Goal: Task Accomplishment & Management: Complete application form

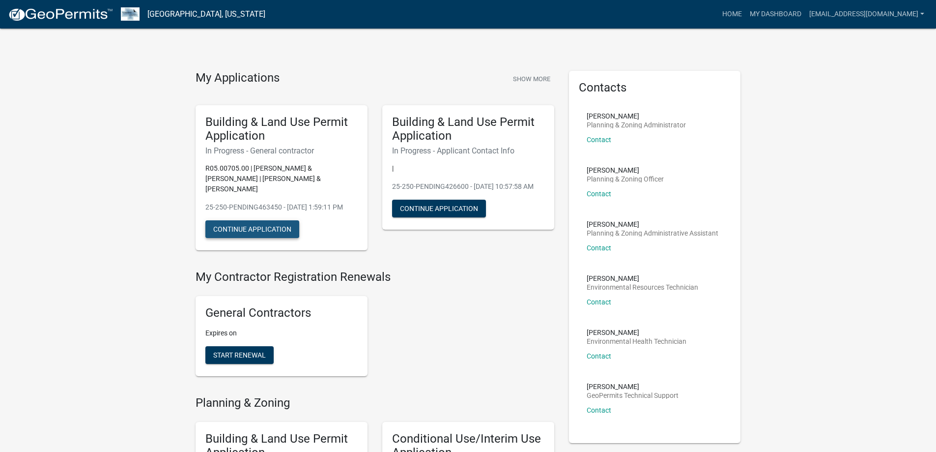
click at [263, 228] on button "Continue Application" at bounding box center [252, 229] width 94 height 18
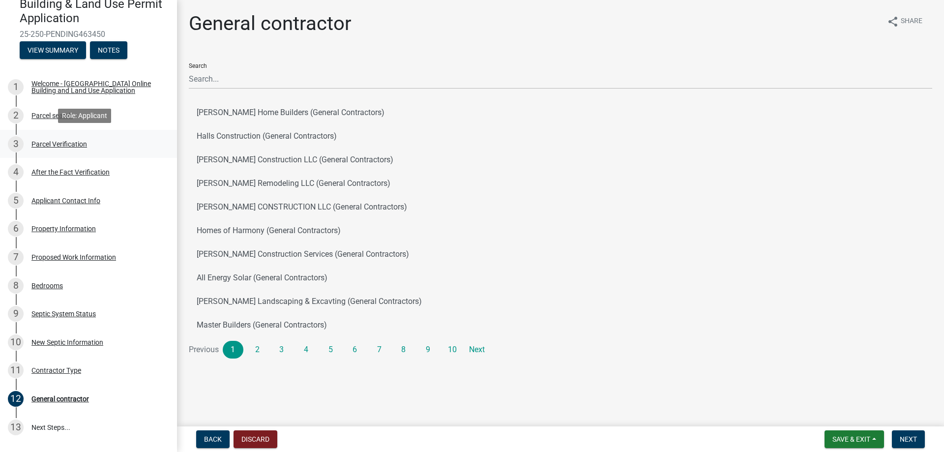
scroll to position [98, 0]
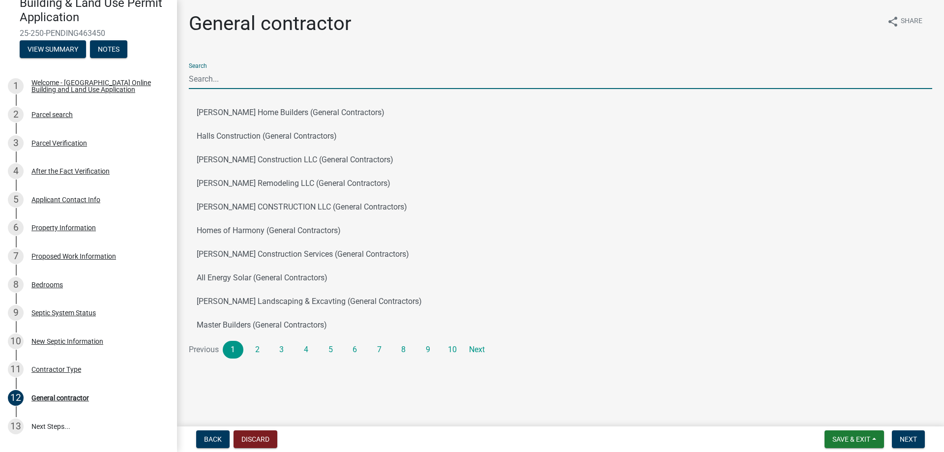
click at [233, 85] on input "Search" at bounding box center [560, 79] width 743 height 20
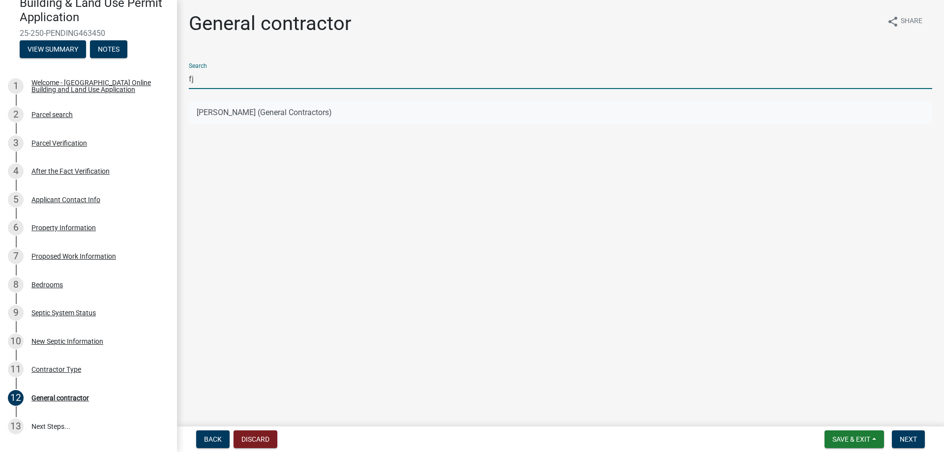
type input "fj"
click at [235, 112] on button "[PERSON_NAME] (General Contractors)" at bounding box center [560, 113] width 743 height 24
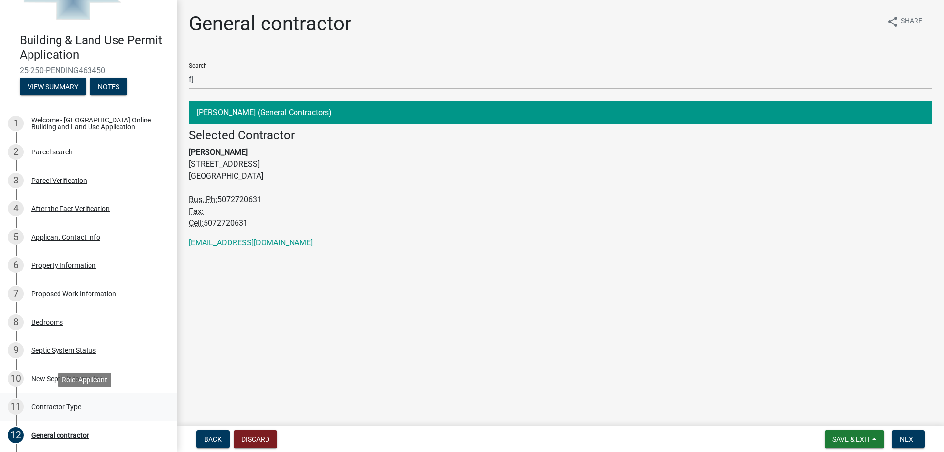
scroll to position [58, 0]
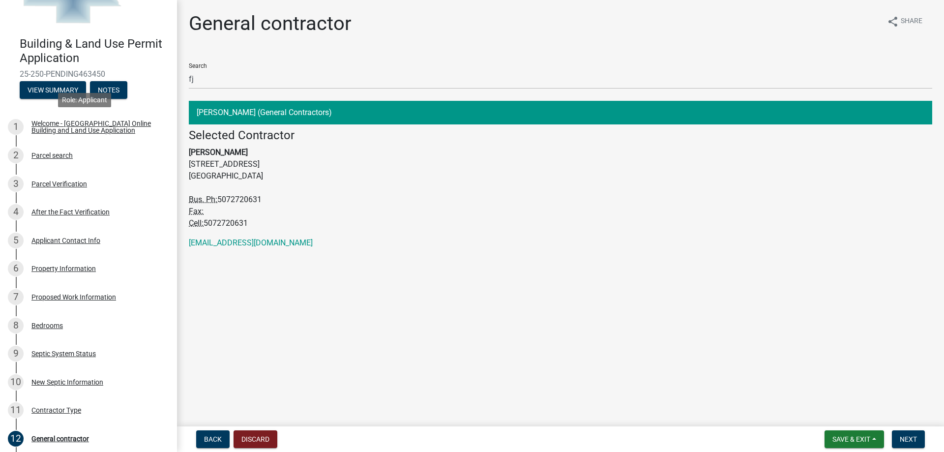
click at [108, 131] on div "Welcome - [GEOGRAPHIC_DATA] Online Building and Land Use Application" at bounding box center [96, 127] width 130 height 14
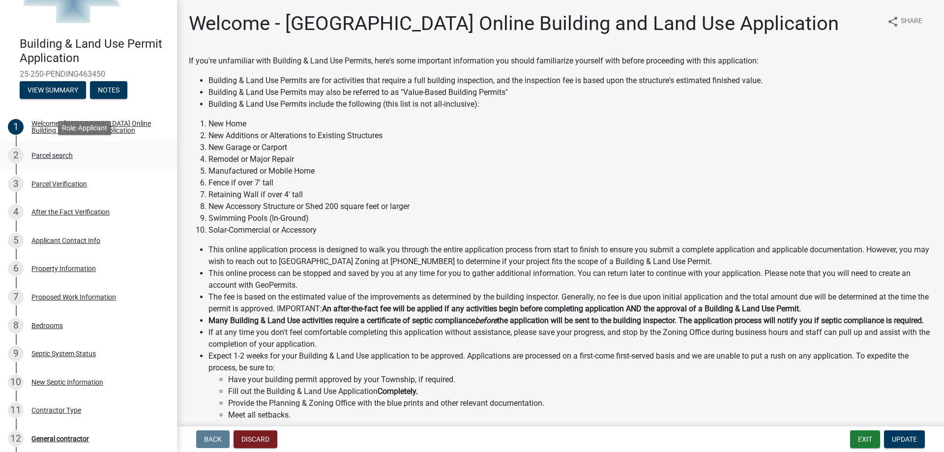
click at [64, 158] on div "Parcel search" at bounding box center [51, 155] width 41 height 7
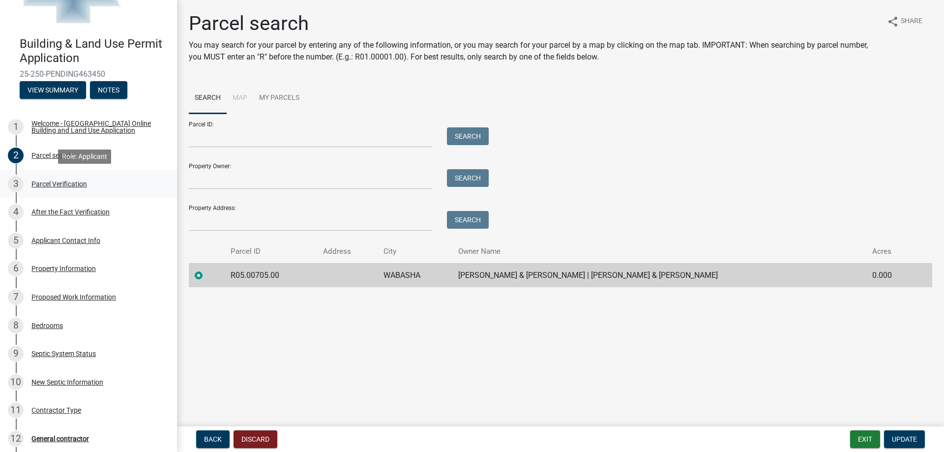
click at [70, 182] on div "Parcel Verification" at bounding box center [59, 183] width 56 height 7
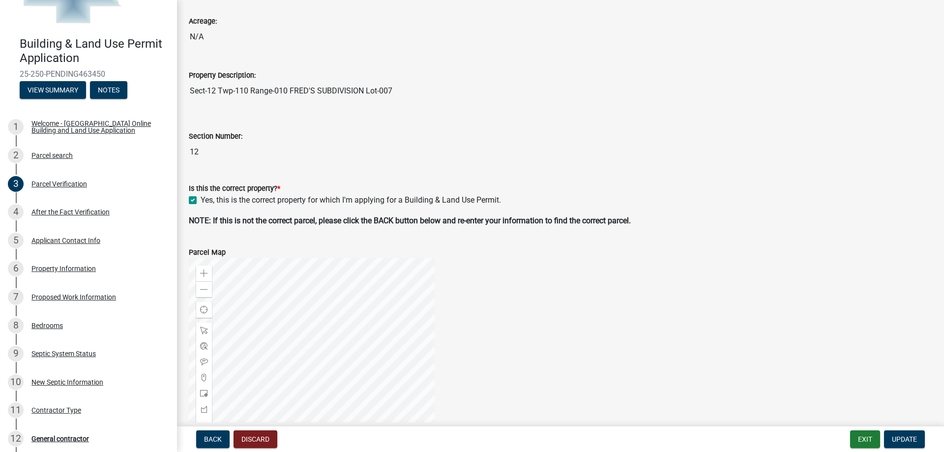
scroll to position [147, 0]
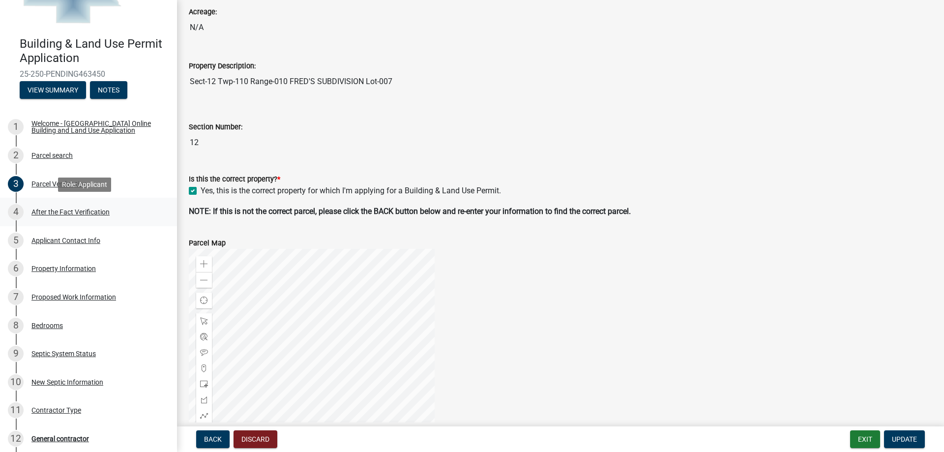
click at [87, 215] on div "After the Fact Verification" at bounding box center [70, 211] width 78 height 7
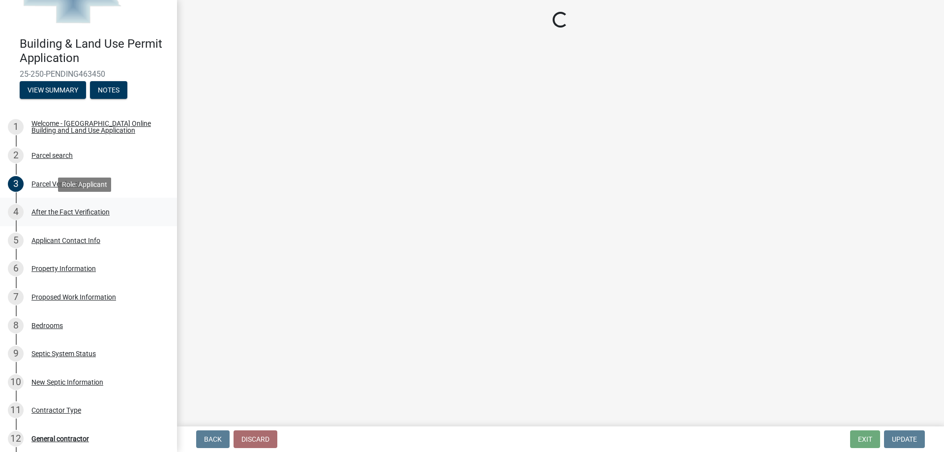
scroll to position [0, 0]
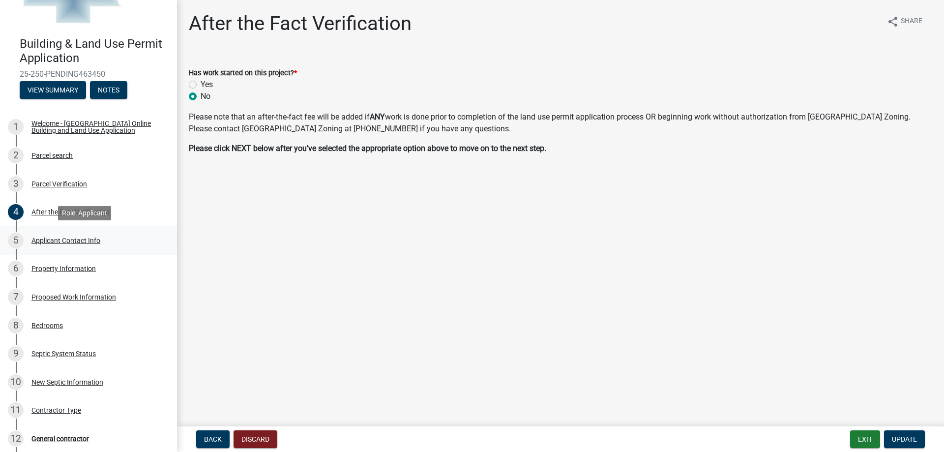
click at [83, 240] on div "Applicant Contact Info" at bounding box center [65, 240] width 69 height 7
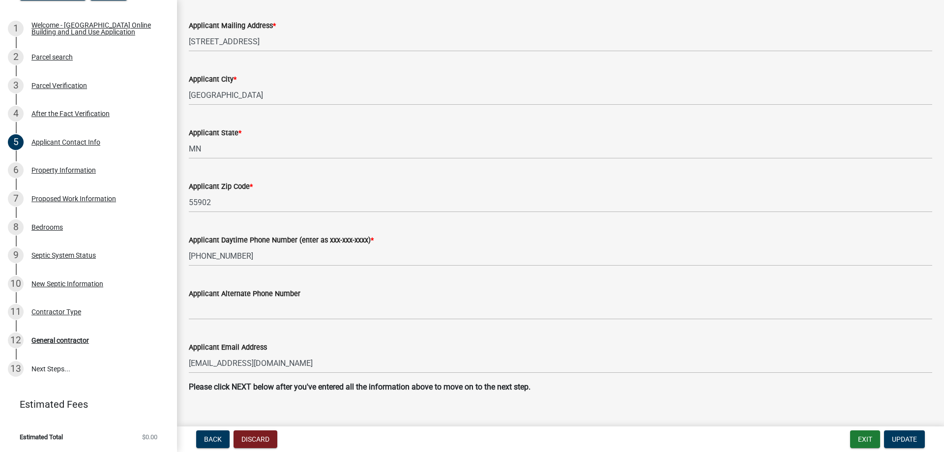
scroll to position [489, 0]
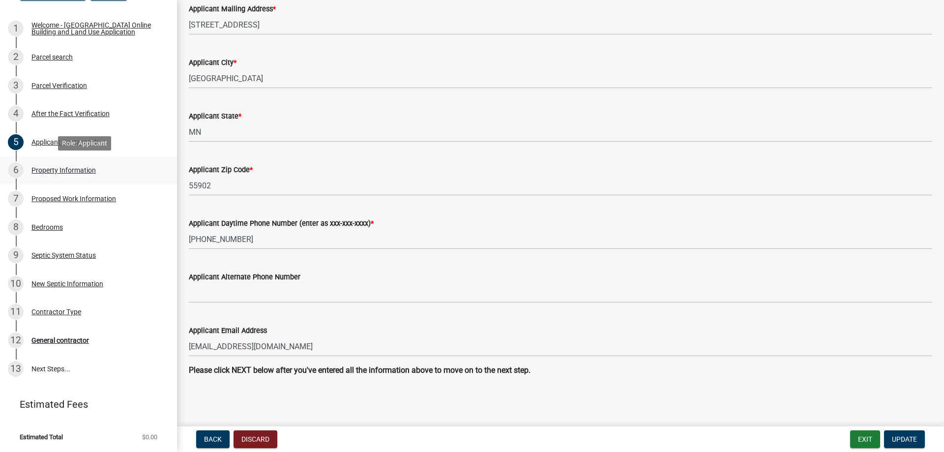
click at [70, 172] on div "Property Information" at bounding box center [63, 170] width 64 height 7
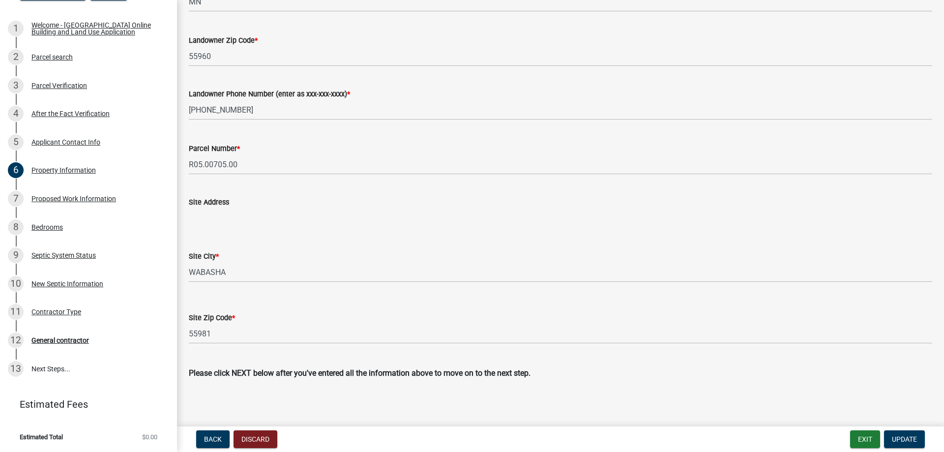
scroll to position [298, 0]
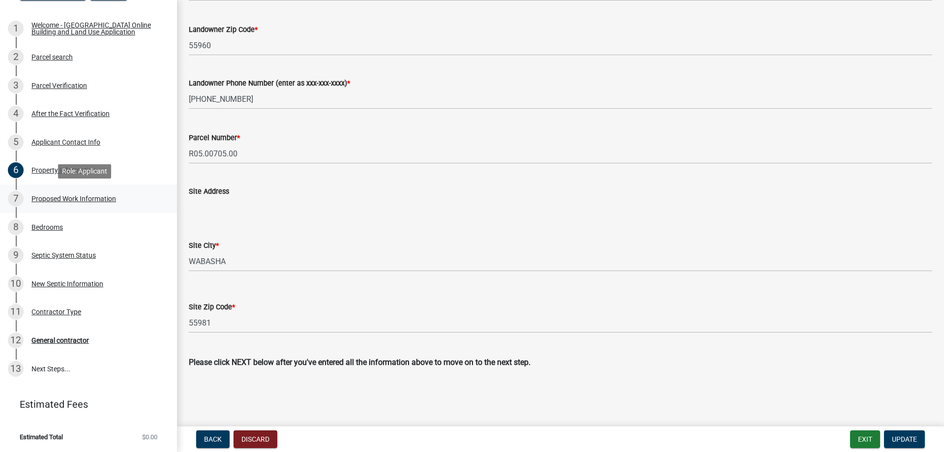
click at [111, 200] on div "Proposed Work Information" at bounding box center [73, 198] width 85 height 7
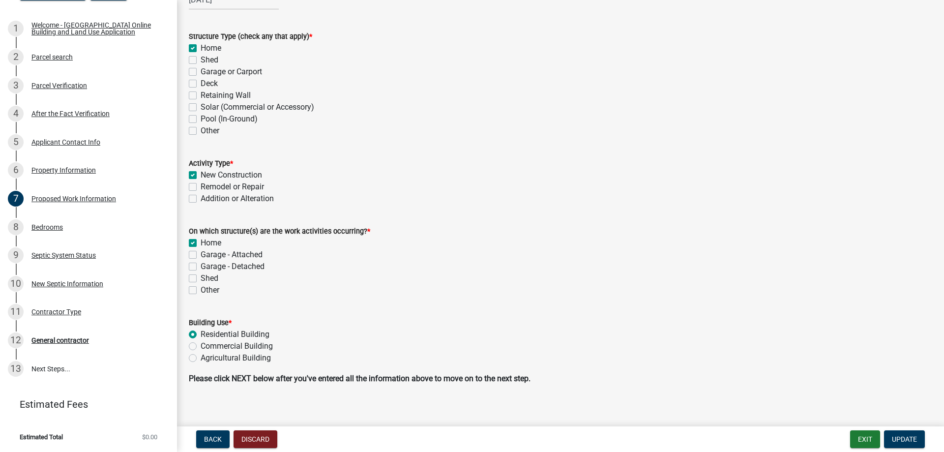
scroll to position [98, 0]
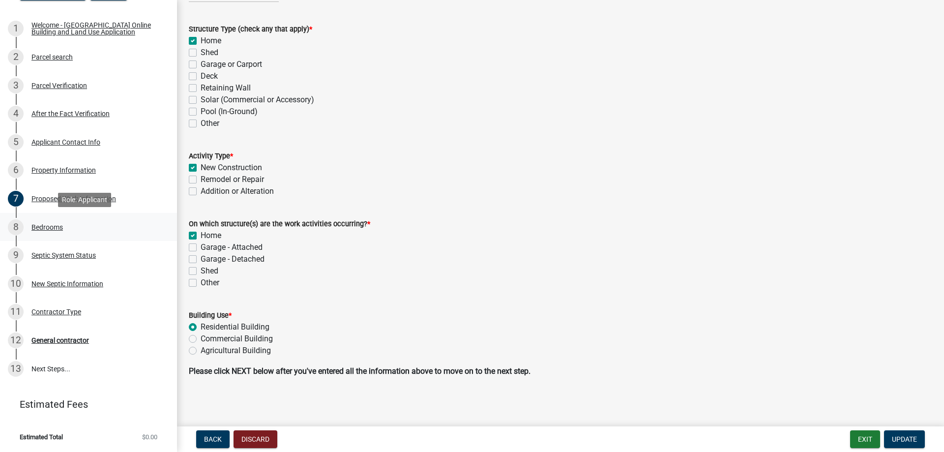
click at [55, 226] on div "Bedrooms" at bounding box center [46, 227] width 31 height 7
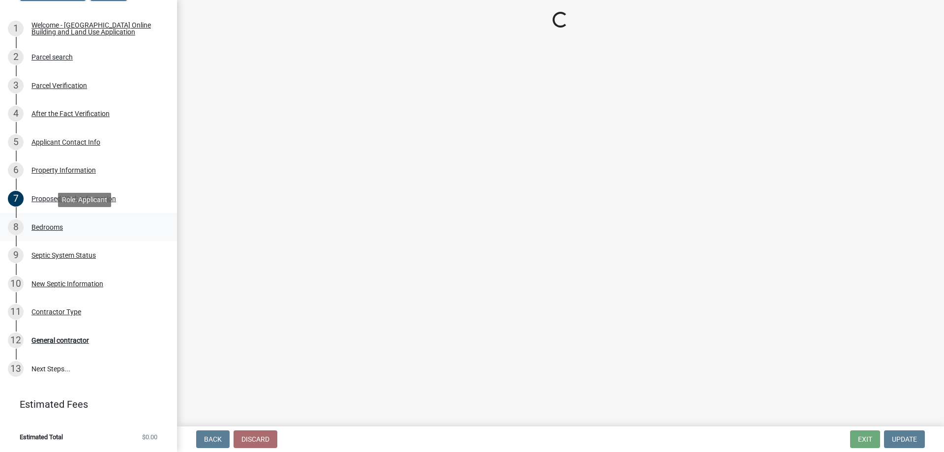
scroll to position [0, 0]
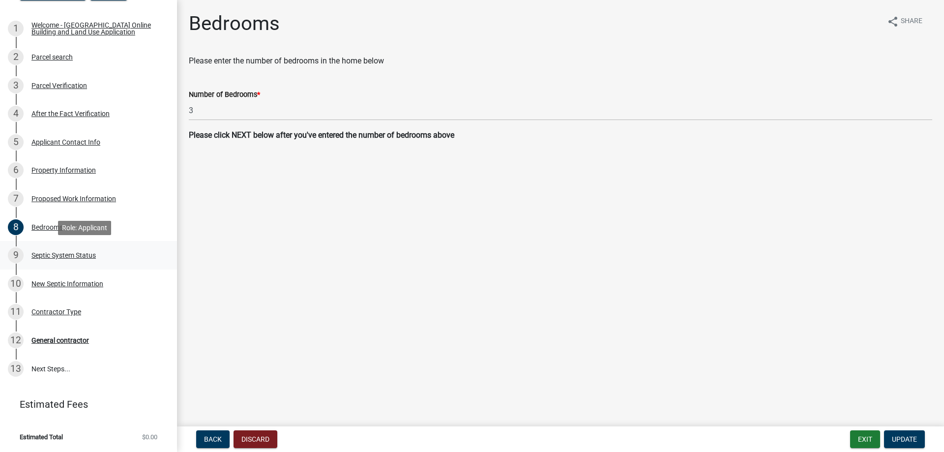
click at [66, 254] on div "Septic System Status" at bounding box center [63, 255] width 64 height 7
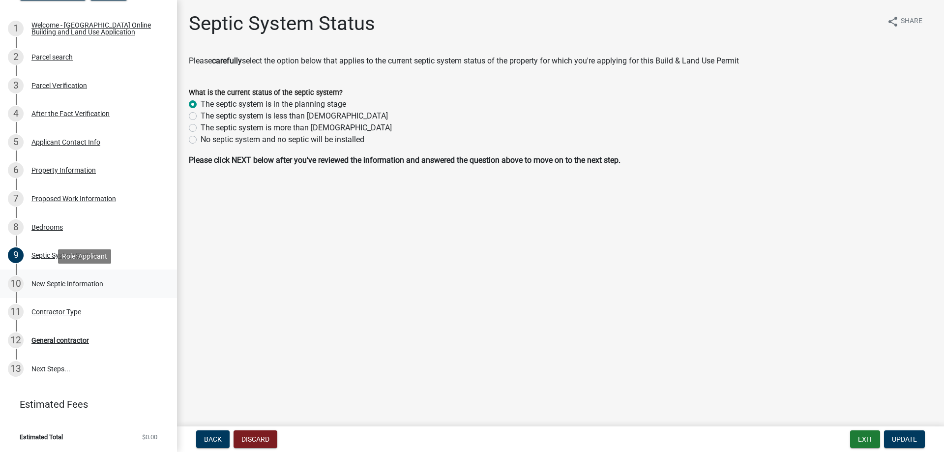
click at [99, 285] on div "New Septic Information" at bounding box center [67, 283] width 72 height 7
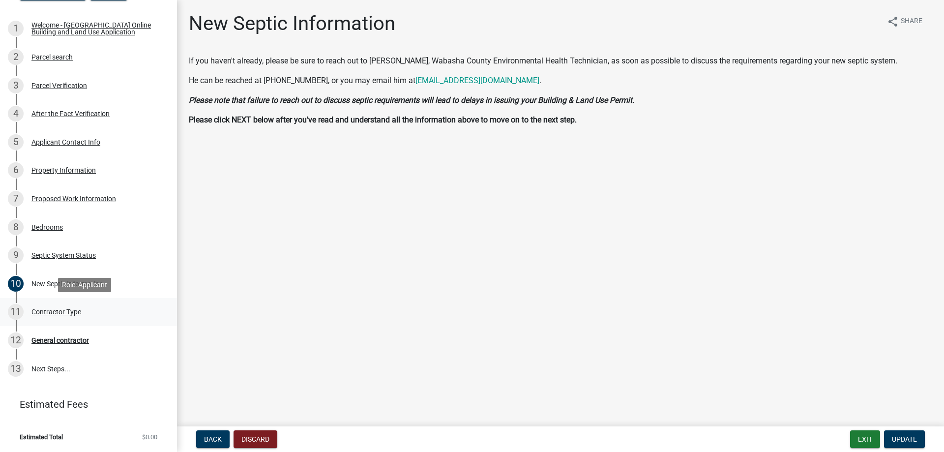
click at [63, 311] on div "Contractor Type" at bounding box center [56, 311] width 50 height 7
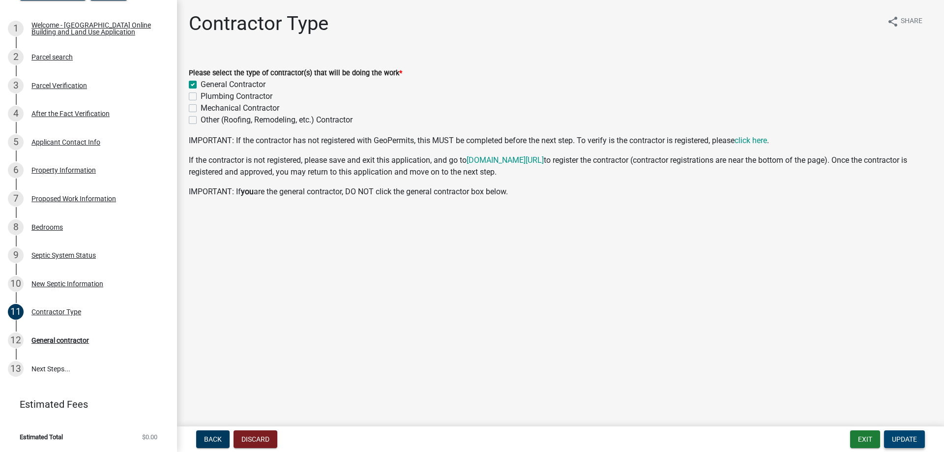
click at [898, 437] on span "Update" at bounding box center [904, 439] width 25 height 8
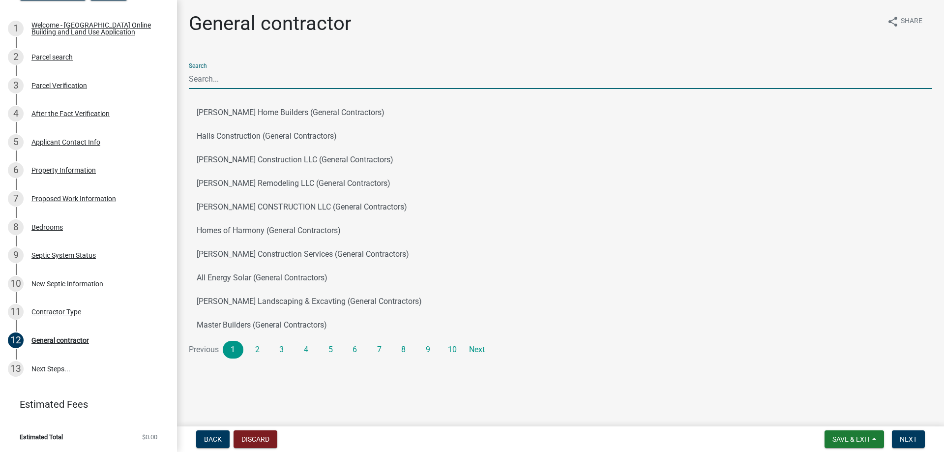
click at [255, 81] on input "Search" at bounding box center [560, 79] width 743 height 20
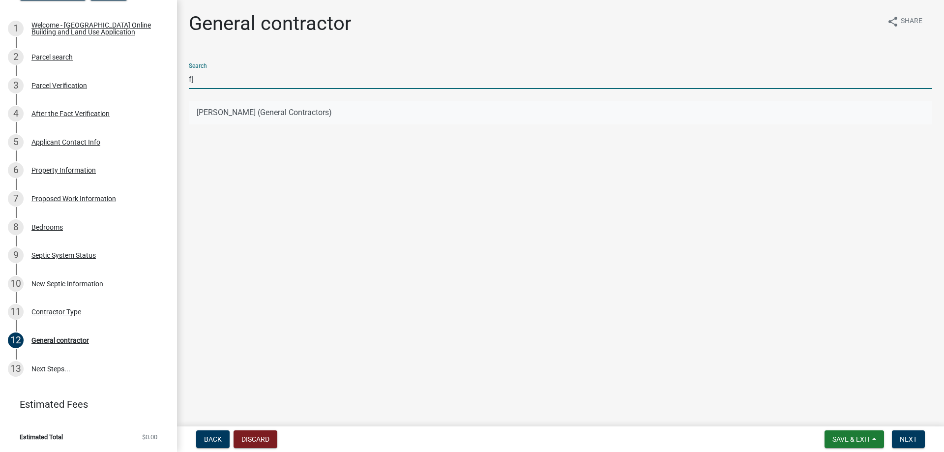
type input "fj"
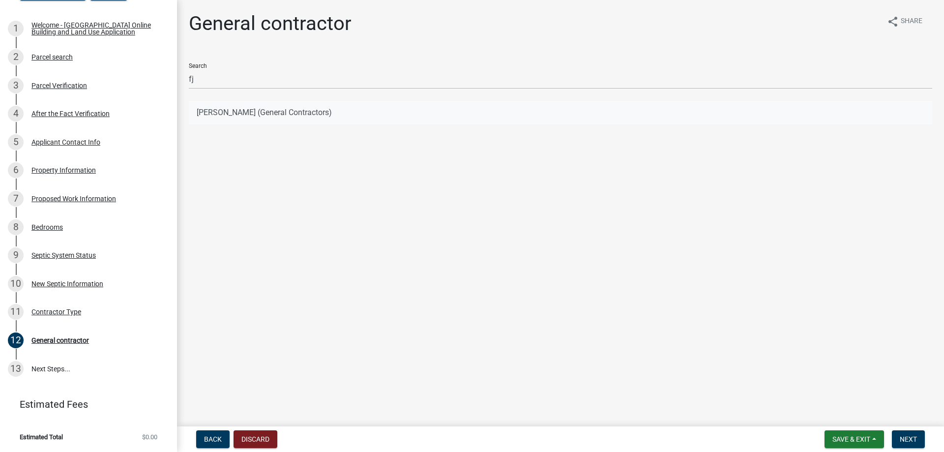
click at [239, 115] on button "[PERSON_NAME] (General Contractors)" at bounding box center [560, 113] width 743 height 24
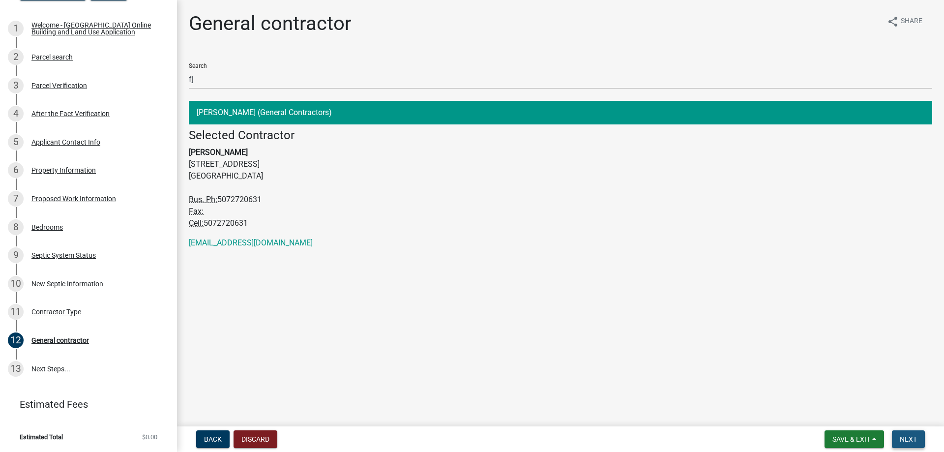
click at [901, 440] on span "Next" at bounding box center [908, 439] width 17 height 8
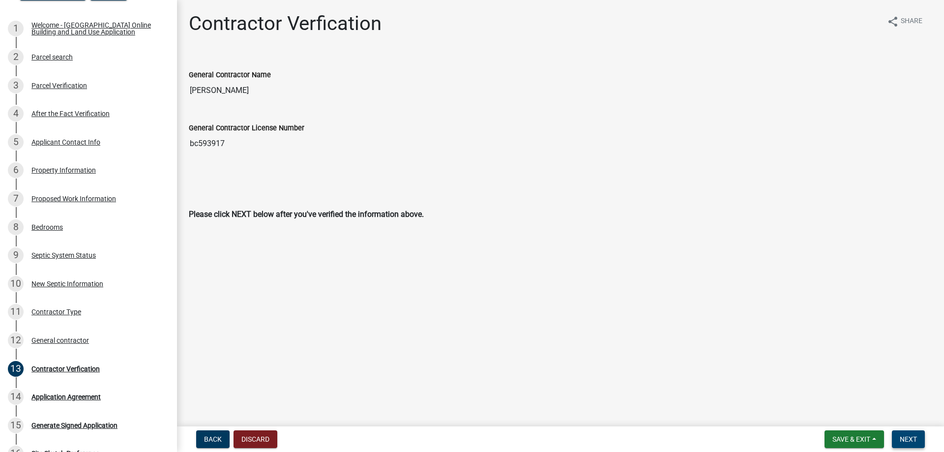
click at [904, 437] on span "Next" at bounding box center [908, 439] width 17 height 8
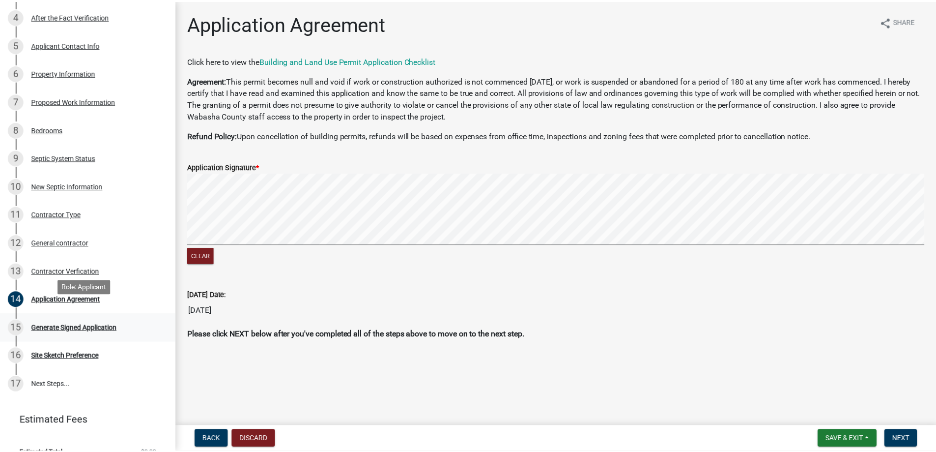
scroll to position [220, 0]
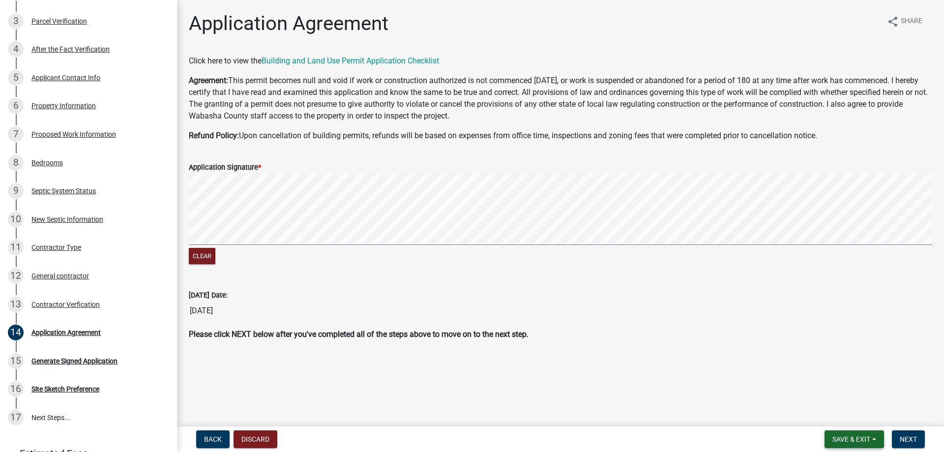
click at [849, 438] on span "Save & Exit" at bounding box center [851, 439] width 38 height 8
click at [834, 417] on button "Save & Exit" at bounding box center [844, 414] width 79 height 24
